Goal: Task Accomplishment & Management: Use online tool/utility

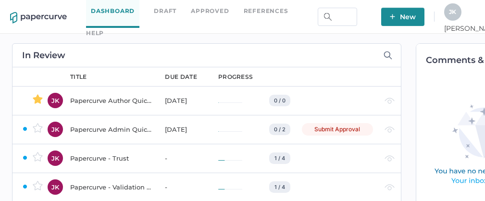
scroll to position [0, 13]
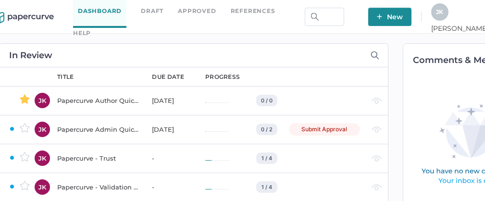
click at [444, 14] on span "J K" at bounding box center [439, 11] width 7 height 7
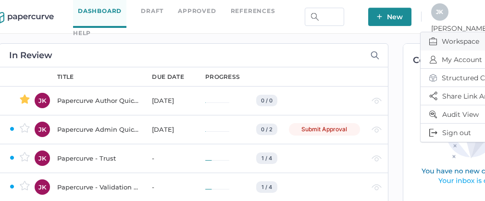
click at [454, 37] on span "Workspace" at bounding box center [470, 41] width 81 height 18
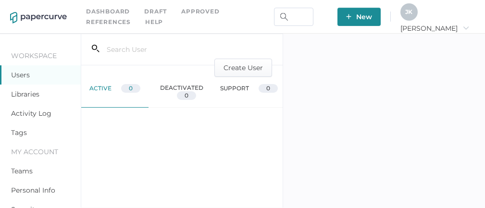
click at [20, 115] on link "Activity Log" at bounding box center [31, 113] width 40 height 9
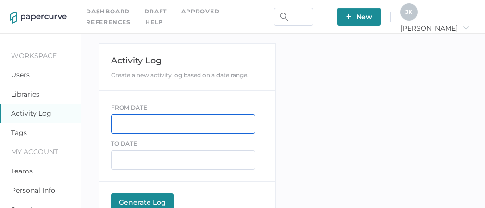
click at [138, 130] on input "text" at bounding box center [183, 123] width 144 height 19
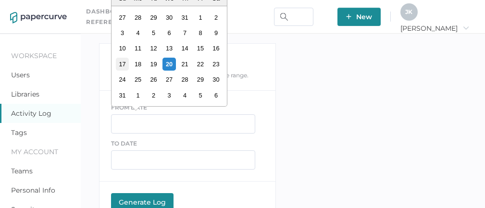
click at [124, 65] on div "17" at bounding box center [122, 64] width 13 height 13
type input "08/17/2025"
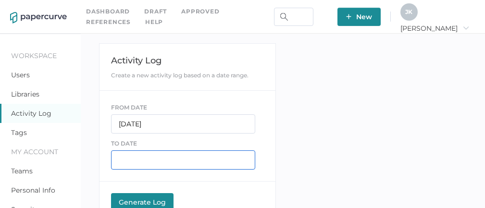
click at [133, 159] on input "text" at bounding box center [183, 160] width 144 height 19
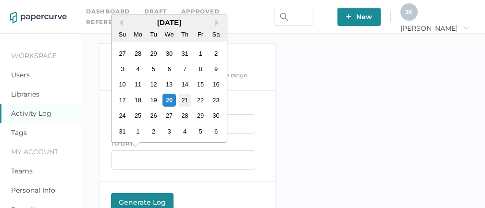
click at [187, 103] on div "21" at bounding box center [184, 100] width 13 height 13
type input "08/21/2025"
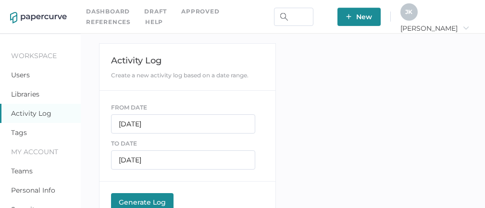
click at [141, 198] on div "Generate Log" at bounding box center [142, 202] width 53 height 9
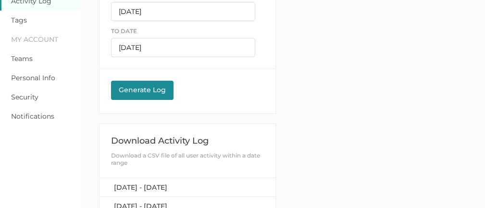
scroll to position [121, 0]
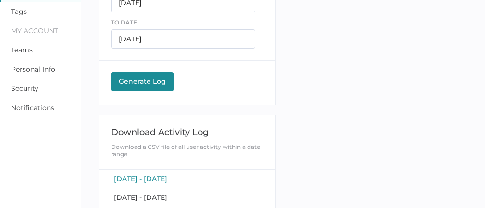
click at [167, 178] on span "August 17, 2025 - August 21, 2025" at bounding box center [140, 179] width 53 height 9
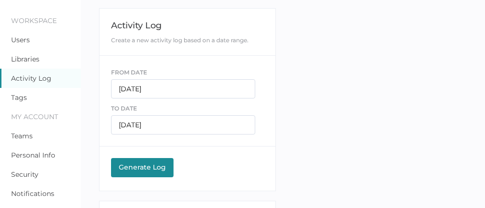
scroll to position [0, 0]
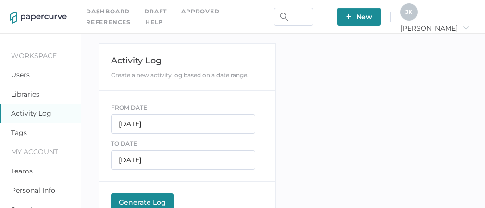
click at [413, 10] on span "J K" at bounding box center [409, 11] width 7 height 7
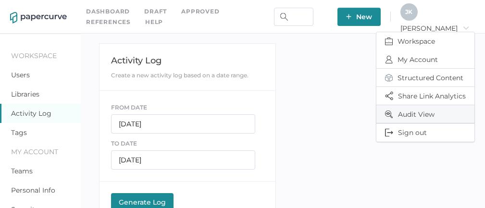
click at [409, 112] on span "Audit View" at bounding box center [425, 114] width 81 height 18
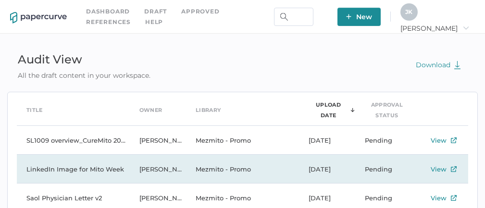
click at [76, 169] on td "LinkedIn Image for Mito Week" at bounding box center [73, 169] width 113 height 29
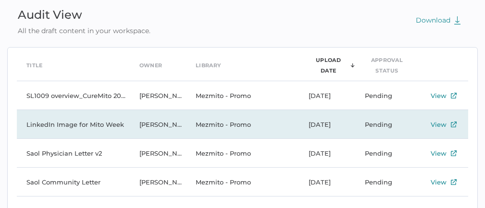
scroll to position [47, 0]
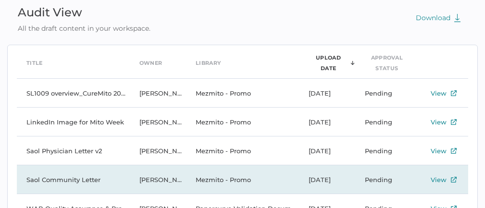
click at [76, 175] on td "Saol Community Letter" at bounding box center [73, 179] width 113 height 29
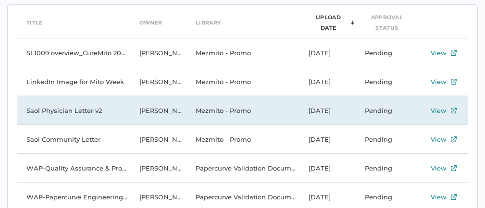
scroll to position [89, 0]
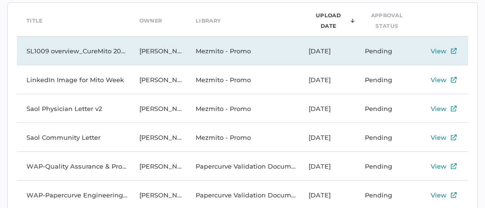
click at [90, 49] on td "SL1009 overview_CureMito 2025 congress_for PRC" at bounding box center [73, 51] width 113 height 29
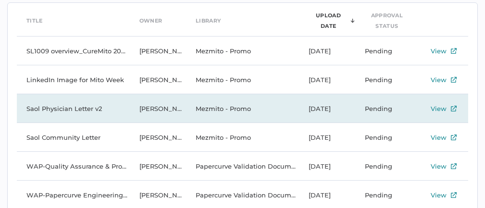
click at [81, 106] on td "Saol Physician Letter v2" at bounding box center [73, 108] width 113 height 29
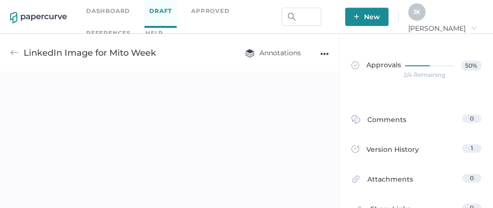
scroll to position [4, 0]
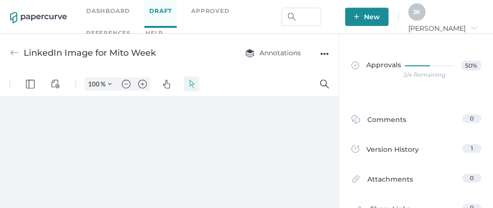
type input "111"
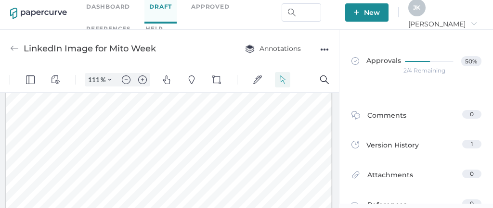
scroll to position [88, 0]
click at [113, 81] on button "Zoom Controls" at bounding box center [109, 79] width 15 height 13
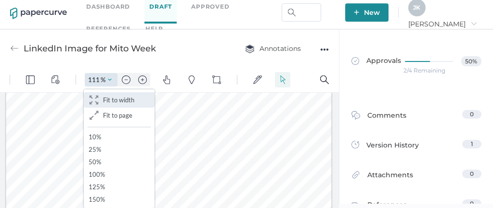
click at [113, 98] on span "Fit to width" at bounding box center [118, 100] width 31 height 8
click at [120, 102] on span "Fit to width" at bounding box center [118, 100] width 31 height 8
click at [122, 99] on span "Fit to width" at bounding box center [118, 100] width 31 height 8
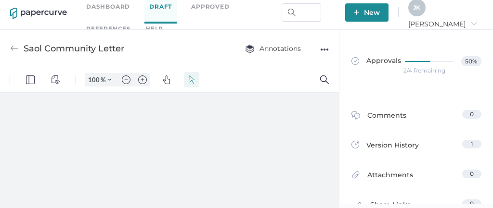
type input "111"
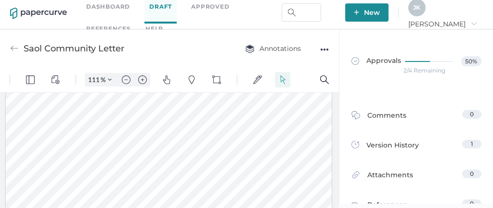
scroll to position [84, 0]
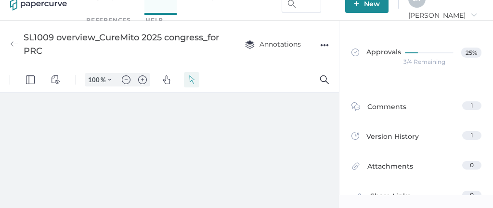
type input "111"
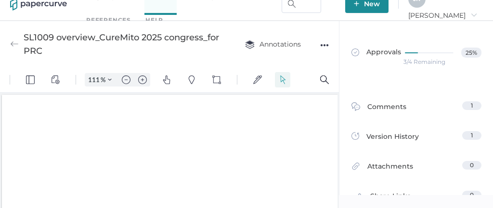
scroll to position [1, 0]
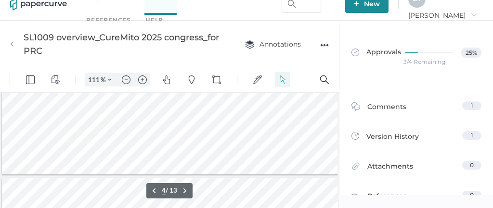
type input "5"
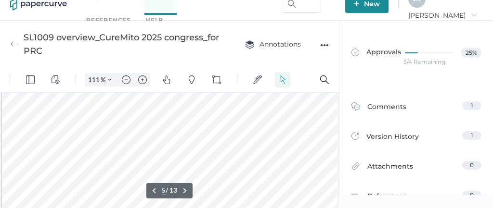
scroll to position [1232, 0]
click at [111, 79] on img "Zoom Controls" at bounding box center [110, 80] width 4 height 4
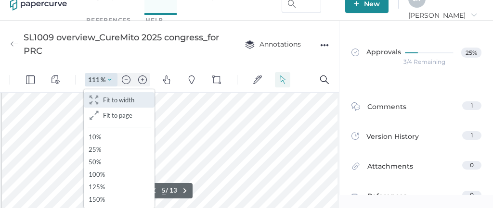
click at [114, 103] on span "Fit to width" at bounding box center [118, 100] width 31 height 8
type input "71"
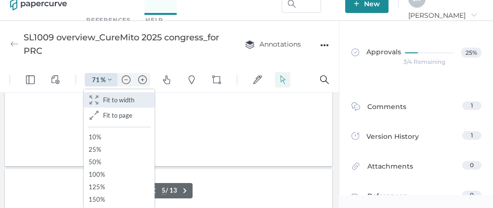
scroll to position [790, 0]
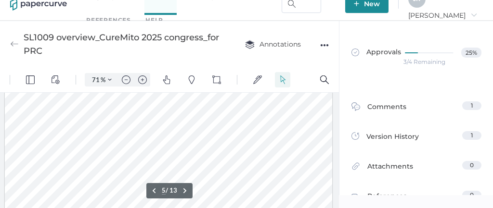
click at [27, 145] on div at bounding box center [169, 143] width 328 height 184
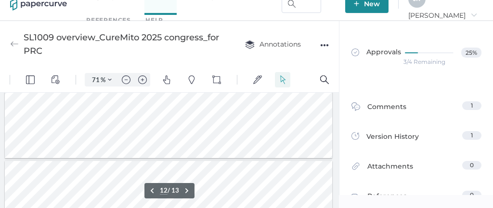
type input "13"
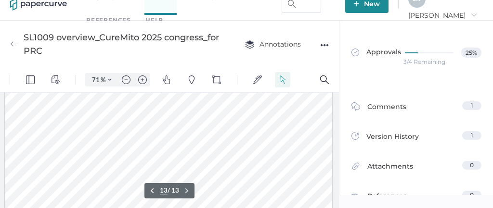
scroll to position [2311, 0]
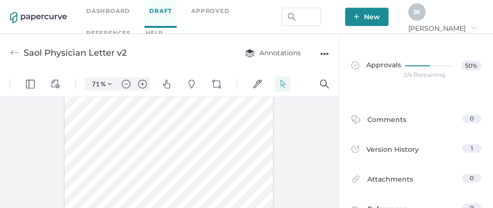
scroll to position [13, 0]
click at [110, 84] on img "Zoom Controls" at bounding box center [110, 84] width 4 height 4
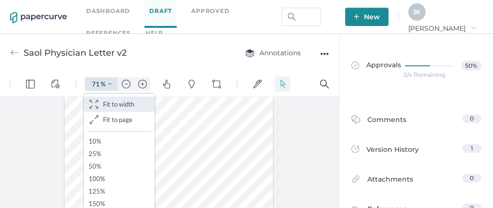
click at [113, 105] on span "Fit to width" at bounding box center [118, 105] width 31 height 8
type input "111"
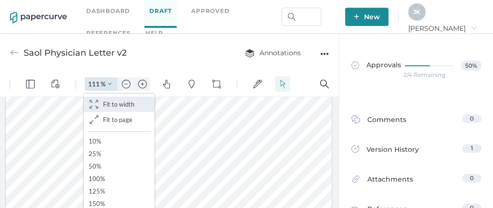
scroll to position [19, 0]
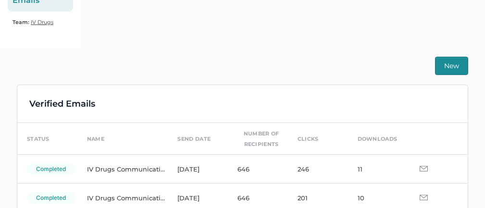
scroll to position [179, 0]
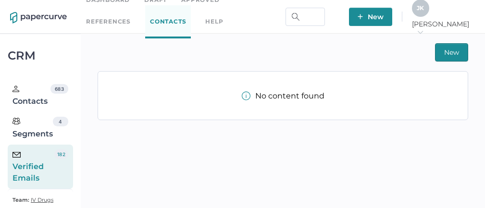
scroll to position [20, 0]
